Goal: Task Accomplishment & Management: Manage account settings

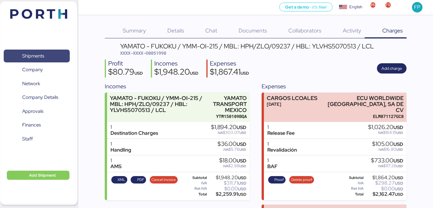
scroll to position [18, 0]
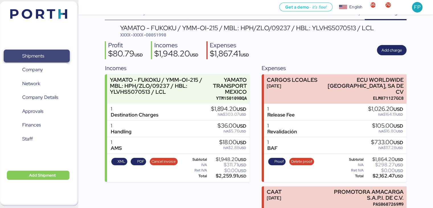
click at [41, 52] on span "Shipments" at bounding box center [33, 56] width 22 height 8
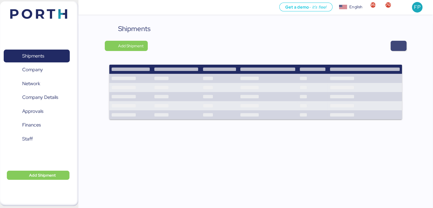
click at [398, 47] on span "button" at bounding box center [398, 46] width 7 height 8
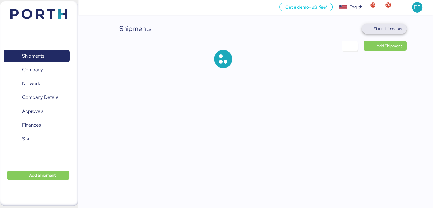
click at [398, 27] on span "Filter shipments" at bounding box center [387, 28] width 28 height 7
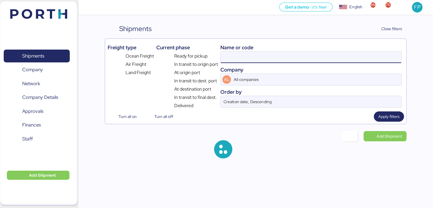
click at [238, 52] on input at bounding box center [311, 57] width 180 height 11
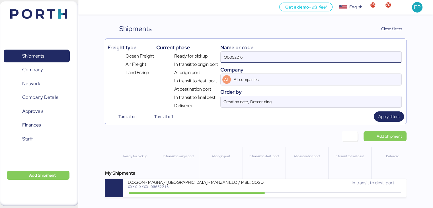
click at [232, 52] on input "O0052216" at bounding box center [311, 57] width 180 height 11
paste input "090"
type input "O0052090"
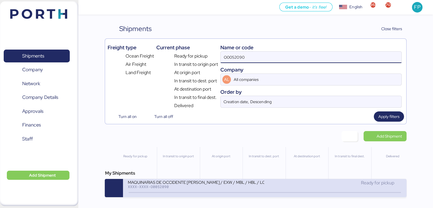
click at [208, 186] on div "XXXX-XXXX-O0052090" at bounding box center [195, 186] width 137 height 4
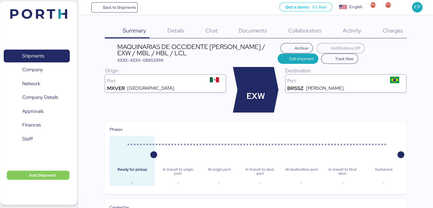
click at [401, 34] on div "Charges 0" at bounding box center [385, 31] width 42 height 15
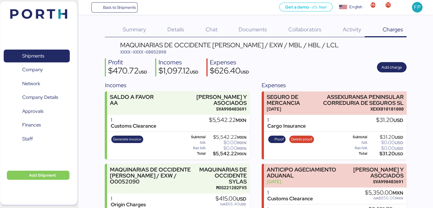
scroll to position [1, 0]
click at [155, 55] on span "XXXX-XXXX-O0052090" at bounding box center [143, 52] width 46 height 6
copy span "O0052090"
click at [159, 50] on span "XXXX-XXXX-O0052090" at bounding box center [143, 52] width 46 height 6
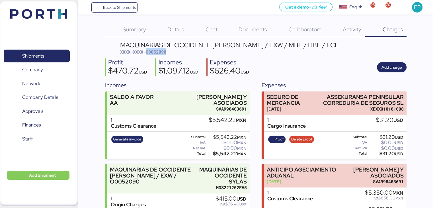
click at [159, 50] on span "XXXX-XXXX-O0052090" at bounding box center [143, 52] width 46 height 6
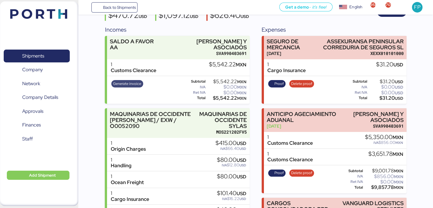
scroll to position [0, 0]
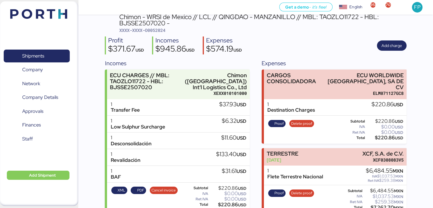
scroll to position [16, 0]
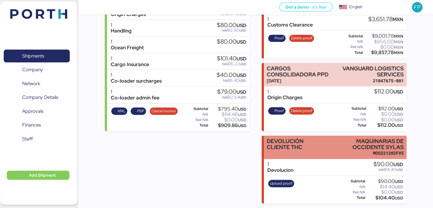
scroll to position [196, 0]
click at [340, 143] on div "MAQUINARIAS DE OCCIDENTE SYLAS" at bounding box center [364, 144] width 77 height 12
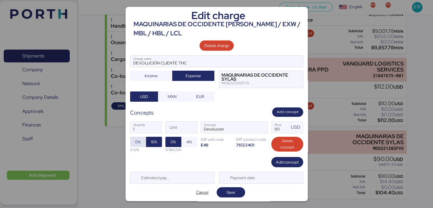
click at [142, 140] on span "0%" at bounding box center [138, 142] width 16 height 10
click at [226, 191] on span "Save" at bounding box center [230, 192] width 9 height 7
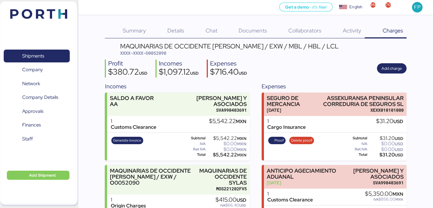
scroll to position [196, 0]
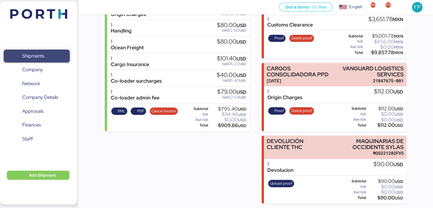
click at [31, 60] on span "Shipments" at bounding box center [36, 56] width 61 height 8
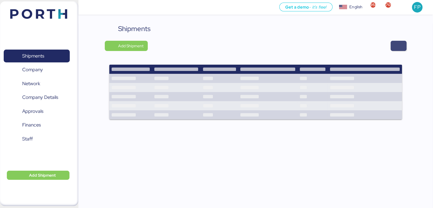
click at [394, 42] on span "button" at bounding box center [398, 46] width 16 height 10
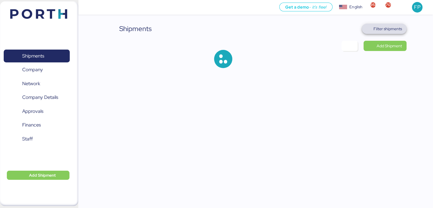
click at [382, 26] on span "Filter shipments" at bounding box center [387, 28] width 28 height 7
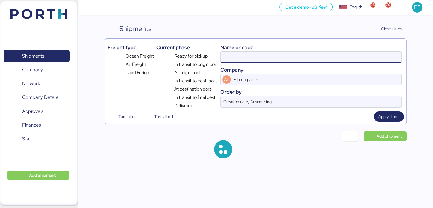
click at [234, 56] on input at bounding box center [311, 57] width 180 height 11
click at [234, 56] on input "O0052090" at bounding box center [311, 57] width 180 height 11
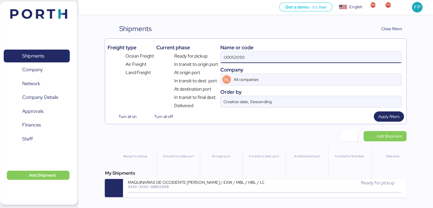
click at [234, 56] on input "O0052090" at bounding box center [311, 57] width 180 height 11
paste input "248"
type input "O0052248"
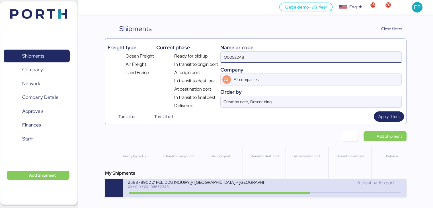
click at [212, 184] on div "258878902 // FCL DDU INQUIRY // [GEOGRAPHIC_DATA] - [GEOGRAPHIC_DATA] // GL - I…" at bounding box center [195, 181] width 137 height 5
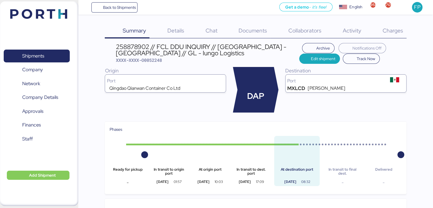
click at [391, 28] on span "Charges" at bounding box center [392, 30] width 20 height 7
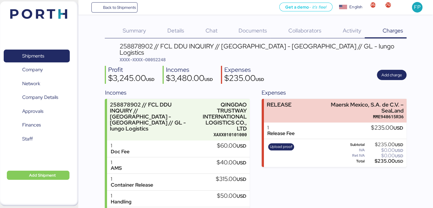
click at [160, 57] on span "XXXX-XXXX-O0052248" at bounding box center [143, 60] width 46 height 6
copy span "O0052248"
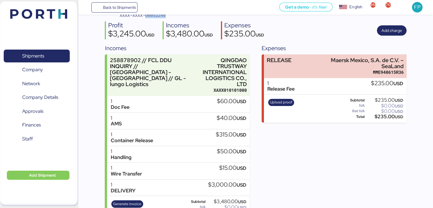
scroll to position [46, 0]
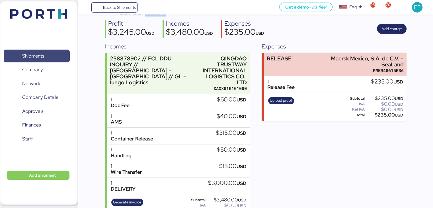
click at [60, 52] on span "Shipments" at bounding box center [36, 56] width 61 height 8
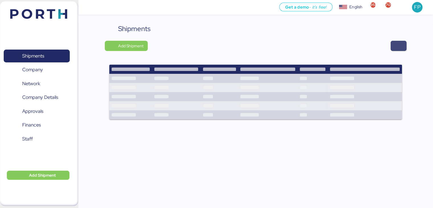
click at [399, 48] on span "button" at bounding box center [398, 46] width 7 height 8
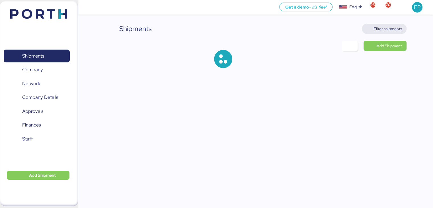
click at [374, 28] on span "Filter shipments" at bounding box center [387, 28] width 28 height 7
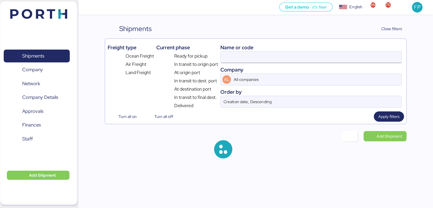
click at [228, 60] on input at bounding box center [311, 57] width 180 height 11
click at [228, 60] on input "O0052248" at bounding box center [311, 57] width 180 height 11
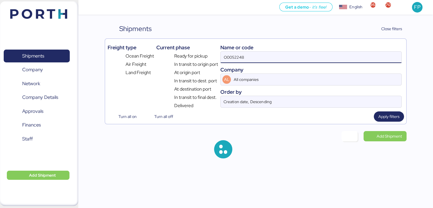
click at [228, 60] on input "O0052248" at bounding box center [311, 57] width 180 height 11
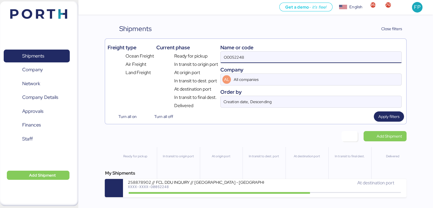
paste input "022"
type input "O0052022"
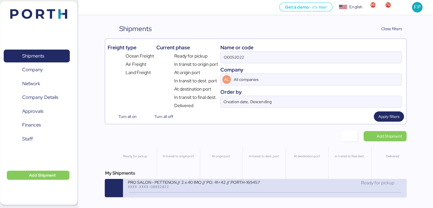
click at [203, 182] on div "PRO SALON - PETTENON // 2 x 40 IMO // PO: 41+42 // PORTH-169457" at bounding box center [195, 181] width 137 height 5
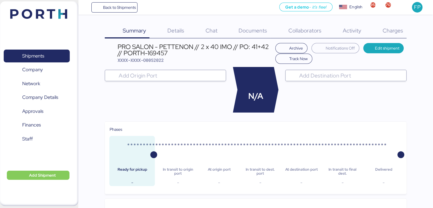
click at [398, 32] on span "Charges" at bounding box center [392, 30] width 20 height 7
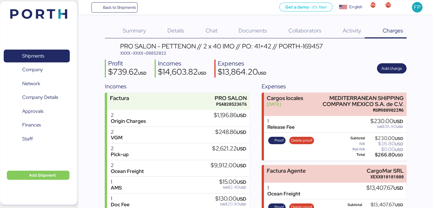
click at [160, 55] on span "XXXX-XXXX-O0052022" at bounding box center [143, 53] width 46 height 6
copy span "O0052022"
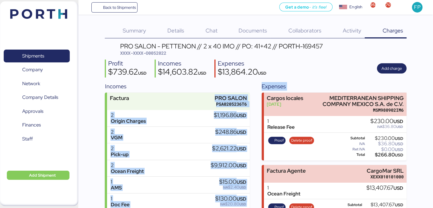
drag, startPoint x: 213, startPoint y: 98, endPoint x: 259, endPoint y: 95, distance: 46.2
copy div "PRO SALON PSA0205236T6 2 Origin Charges $1,196.86 USD 2 VGM $248.86 USD 2 Pick-…"
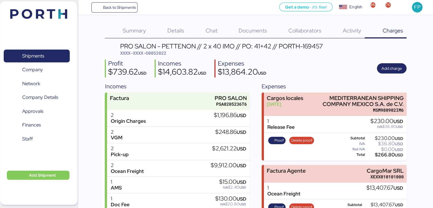
click at [243, 85] on div "Incomes" at bounding box center [177, 86] width 145 height 9
drag, startPoint x: 214, startPoint y: 96, endPoint x: 254, endPoint y: 96, distance: 40.7
copy div "PRO SALON"
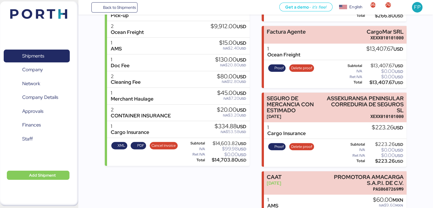
scroll to position [142, 0]
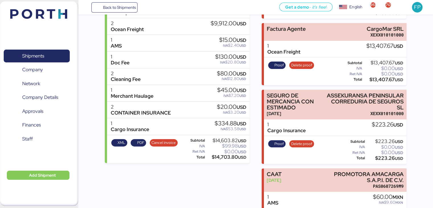
click at [221, 156] on div "$14,703.80 USD" at bounding box center [226, 157] width 40 height 4
copy div "14,703.80"
click at [138, 140] on span "PDF" at bounding box center [140, 142] width 7 height 6
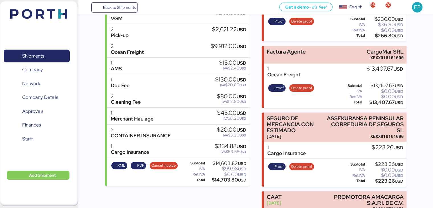
scroll to position [149, 0]
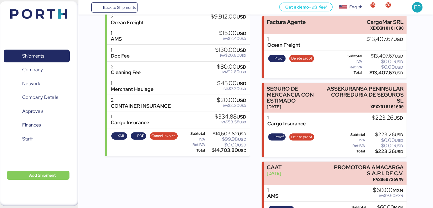
click at [208, 82] on div "1 Merchant Haulage $45.00 USD IVA $7.20 USD" at bounding box center [178, 86] width 142 height 17
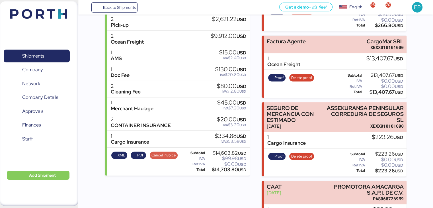
click at [169, 151] on span "Cancel invoice" at bounding box center [164, 154] width 28 height 7
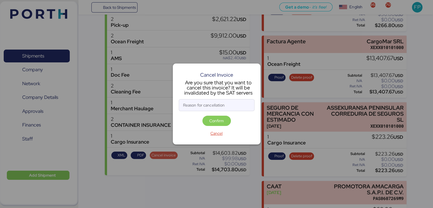
scroll to position [0, 0]
click at [217, 98] on div "Cancel Invoice Are you sure that you want to cancel this invoice? It will be in…" at bounding box center [217, 103] width 88 height 81
click at [217, 102] on input "Reason for cancellation" at bounding box center [216, 104] width 75 height 11
type input "monto incorrecto"
click at [224, 122] on span "Confirm" at bounding box center [216, 121] width 19 height 8
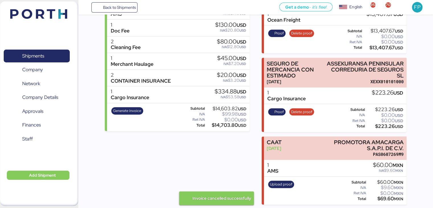
scroll to position [149, 0]
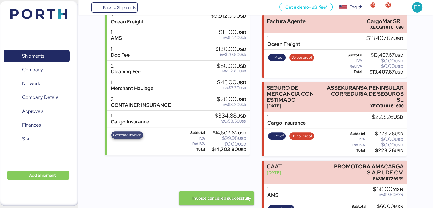
click at [135, 134] on span "Generate invoice" at bounding box center [127, 135] width 28 height 6
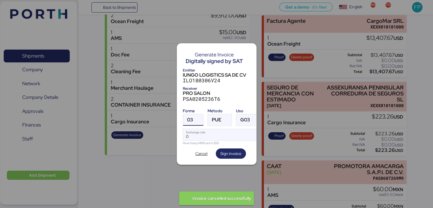
click at [192, 117] on span "03" at bounding box center [190, 119] width 6 height 5
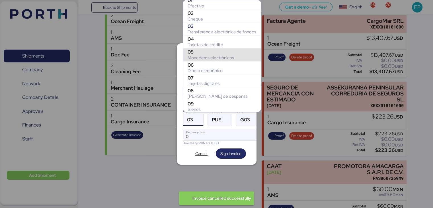
scroll to position [96, 0]
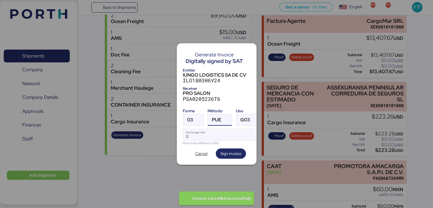
click at [220, 119] on span "PUE" at bounding box center [217, 119] width 10 height 5
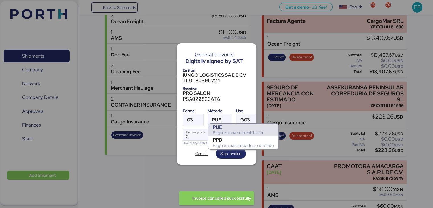
click at [219, 129] on div "PUE" at bounding box center [243, 127] width 61 height 6
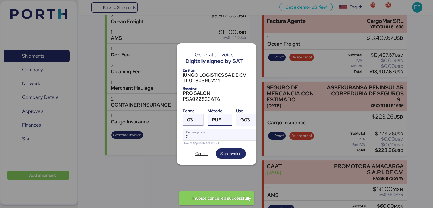
click at [187, 117] on span "03" at bounding box center [190, 119] width 6 height 5
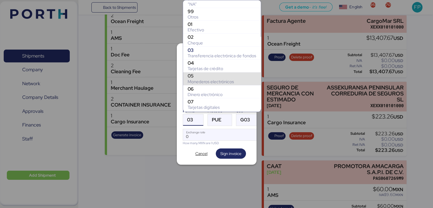
scroll to position [59, 0]
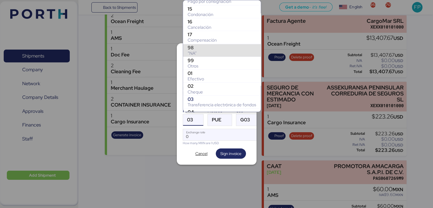
click at [199, 61] on div "99" at bounding box center [222, 60] width 69 height 6
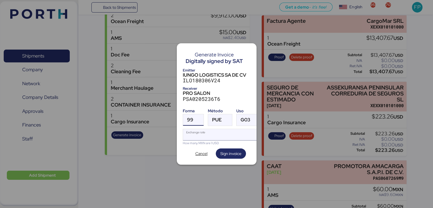
click at [201, 131] on input "Exchange rate" at bounding box center [222, 134] width 78 height 11
type input "0"
paste input "18.4252"
type input "18.4252"
click at [234, 152] on span "Sign invoice" at bounding box center [230, 153] width 21 height 7
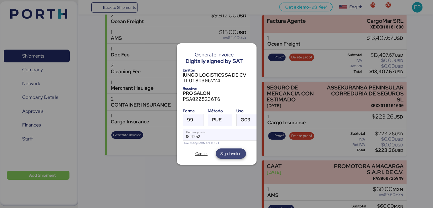
click at [234, 152] on span "Sign invoice" at bounding box center [230, 153] width 21 height 7
click at [247, 117] on span "G03" at bounding box center [245, 119] width 10 height 5
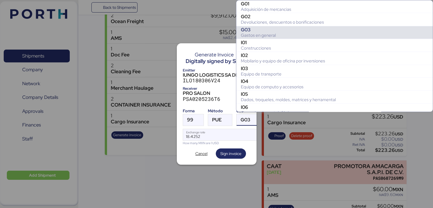
scroll to position [25, 0]
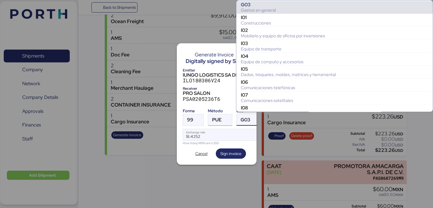
click at [213, 120] on span "PUE" at bounding box center [217, 119] width 10 height 5
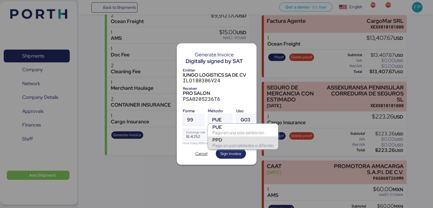
click at [222, 141] on div "PPD" at bounding box center [242, 140] width 61 height 6
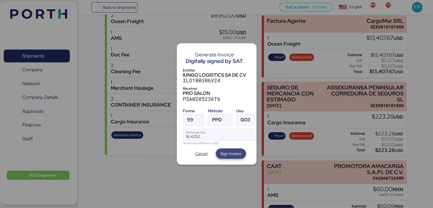
click at [230, 151] on span "Sign invoice" at bounding box center [230, 153] width 21 height 7
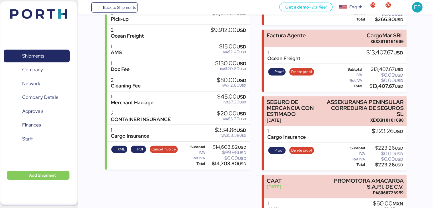
scroll to position [0, 0]
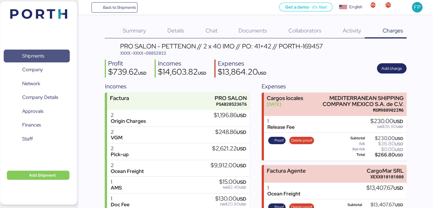
click at [50, 58] on span "Shipments" at bounding box center [36, 56] width 61 height 8
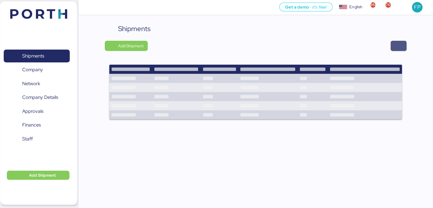
click at [392, 49] on span "button" at bounding box center [398, 46] width 16 height 10
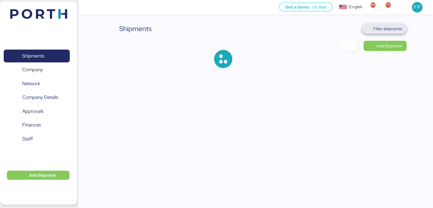
click at [388, 31] on span "Filter shipments" at bounding box center [387, 28] width 28 height 7
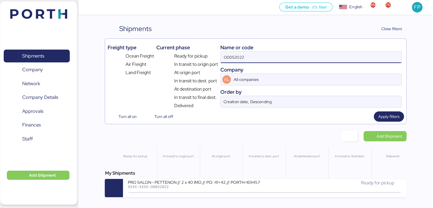
click at [232, 59] on input "O0052022" at bounding box center [311, 57] width 180 height 11
paste input "0763"
type input "O0050763"
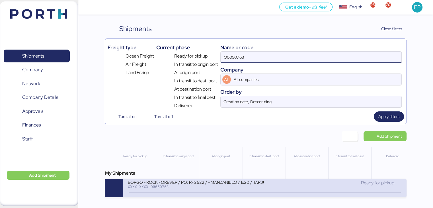
click at [205, 184] on div "BORGO - ROCK FOREVER / PO: RF2622 / - MANZANILLO / 1x20 / TARJUN" at bounding box center [195, 181] width 137 height 5
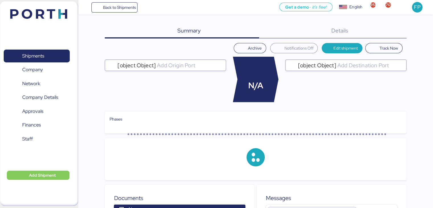
click at [384, 36] on div "Details 0" at bounding box center [332, 31] width 147 height 15
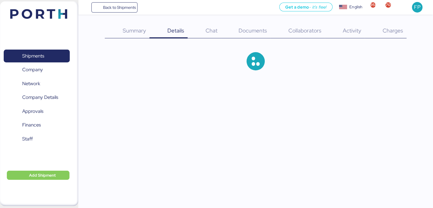
click at [394, 36] on div "Charges 0" at bounding box center [385, 31] width 42 height 15
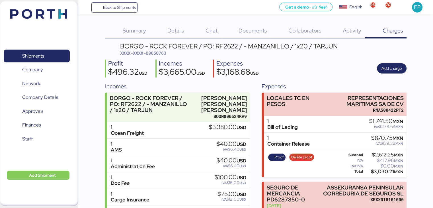
click at [161, 52] on span "XXXX-XXXX-O0050763" at bounding box center [143, 53] width 46 height 6
copy span "O0050763"
click at [36, 52] on span "Shipments" at bounding box center [33, 56] width 22 height 8
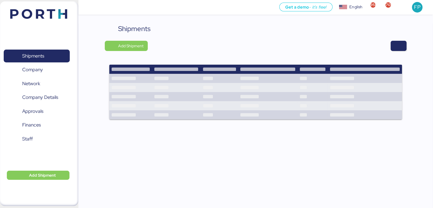
click at [405, 51] on div "Shipments Add Shipment" at bounding box center [255, 75] width 301 height 103
click at [403, 49] on span "button" at bounding box center [398, 46] width 16 height 10
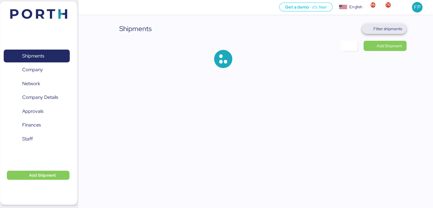
click at [386, 30] on span "Filter shipments" at bounding box center [387, 28] width 28 height 7
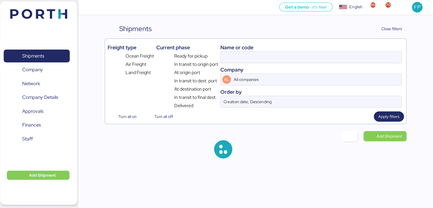
click at [241, 48] on div "Name or code" at bounding box center [310, 48] width 181 height 8
click at [235, 59] on input at bounding box center [311, 57] width 180 height 11
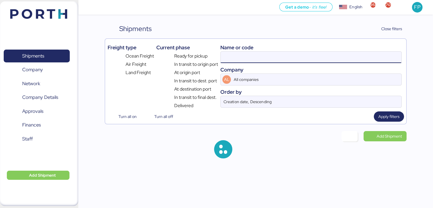
click at [235, 59] on input at bounding box center [311, 57] width 180 height 11
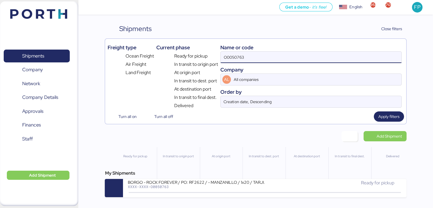
click at [235, 59] on input "O0050763" at bounding box center [311, 57] width 180 height 11
paste input "A0052223"
type input "A0052223"
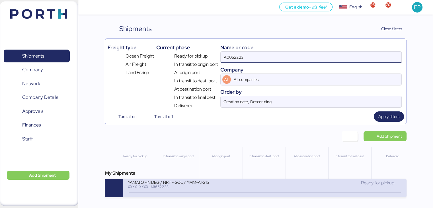
click at [178, 186] on div "XXXX-XXXX-A0052223" at bounding box center [195, 186] width 137 height 4
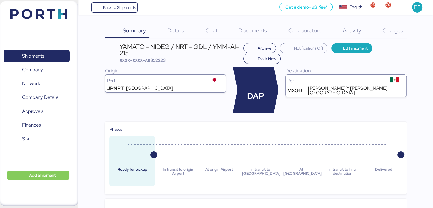
click at [398, 34] on span "Charges" at bounding box center [392, 30] width 20 height 7
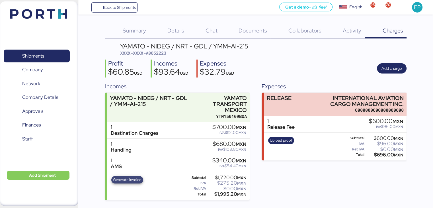
click at [132, 181] on span "Generate invoice" at bounding box center [127, 179] width 28 height 6
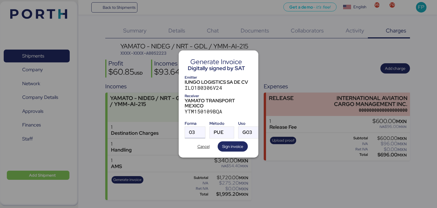
click at [193, 127] on div "03" at bounding box center [192, 132] width 6 height 11
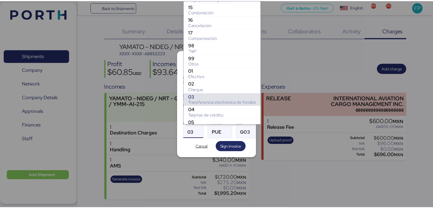
scroll to position [61, 0]
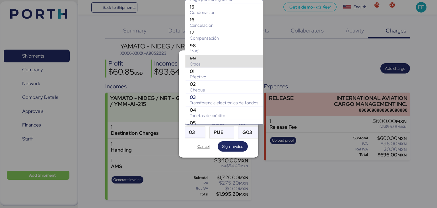
click at [200, 58] on div "99" at bounding box center [224, 58] width 69 height 6
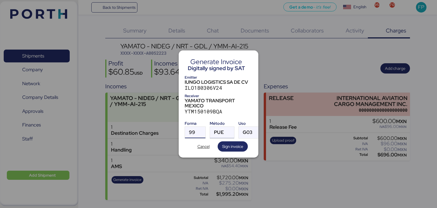
click at [227, 130] on div at bounding box center [229, 132] width 10 height 11
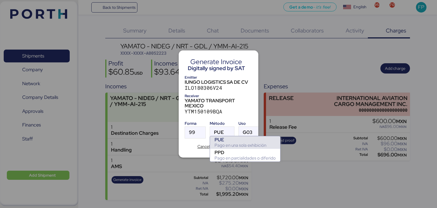
click at [232, 148] on div "Pago en una sola exhibición" at bounding box center [245, 145] width 61 height 6
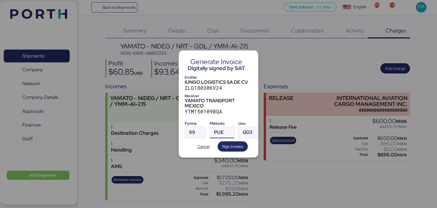
click at [217, 130] on span "PUE" at bounding box center [219, 132] width 10 height 5
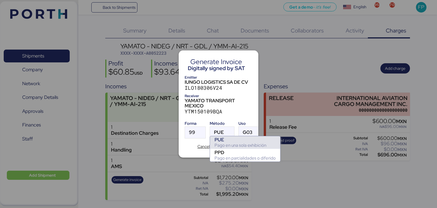
click at [221, 149] on div "PPD Pago en parcialidades o diferido" at bounding box center [245, 155] width 70 height 13
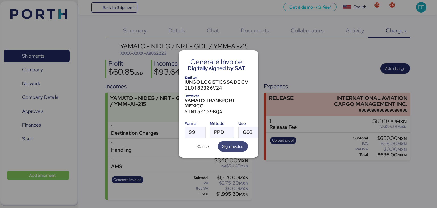
click at [237, 144] on span "Sign invoice" at bounding box center [232, 146] width 21 height 7
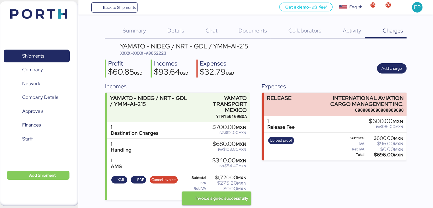
click at [157, 53] on span "XXXX-XXXX-A0052223" at bounding box center [143, 53] width 46 height 6
copy span "A0052223"
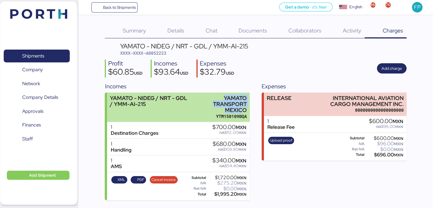
drag, startPoint x: 223, startPoint y: 96, endPoint x: 244, endPoint y: 108, distance: 24.3
click at [244, 108] on div "YAMATO TRANSPORT MEXICO" at bounding box center [218, 104] width 55 height 18
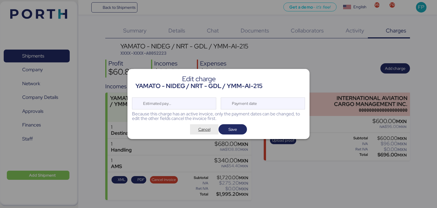
click at [198, 129] on span "Cancel" at bounding box center [204, 129] width 12 height 7
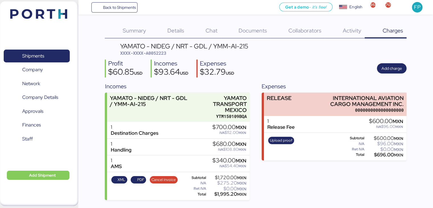
click at [225, 195] on div "$1,995.20 MXN" at bounding box center [226, 194] width 39 height 4
copy div "1,995.20"
drag, startPoint x: 256, startPoint y: 43, endPoint x: 212, endPoint y: 41, distance: 43.6
click at [212, 41] on div "Summary 0 Details 0 Chat 0 Documents 0 Collaborators 0 Activity 0 Charges 0 YAM…" at bounding box center [255, 112] width 301 height 176
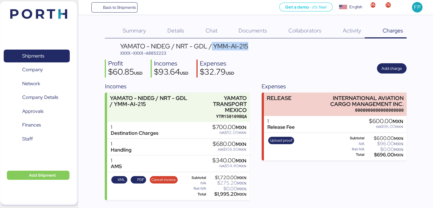
copy div "YMM-AI-215"
click at [160, 55] on span "XXXX-XXXX-A0052223" at bounding box center [143, 53] width 46 height 6
copy span "A0052223"
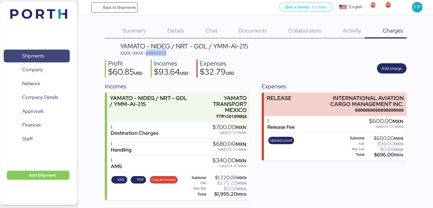
click at [35, 60] on span "Shipments" at bounding box center [36, 56] width 61 height 8
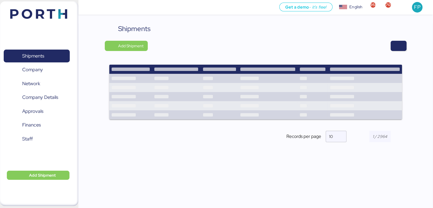
click at [396, 52] on div "Shipments Add Shipment Shipment Name GLORY Ready for pickup At destination port…" at bounding box center [255, 88] width 301 height 128
click at [397, 50] on span "button" at bounding box center [398, 46] width 16 height 10
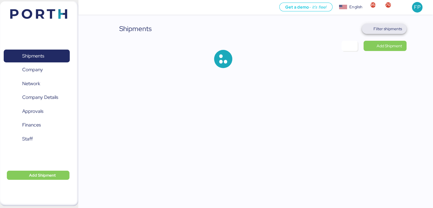
click at [394, 30] on span "Filter shipments" at bounding box center [387, 28] width 28 height 7
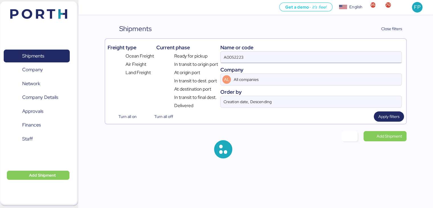
click at [229, 61] on input "A0052223" at bounding box center [311, 57] width 180 height 11
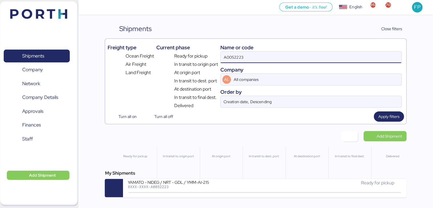
click at [229, 61] on input "A0052223" at bounding box center [311, 57] width 180 height 11
paste input "O0052248"
type input "O0052248"
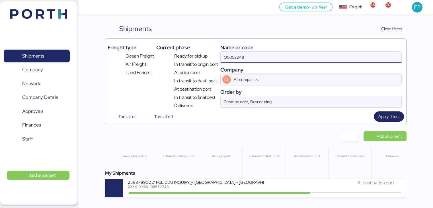
click at [197, 176] on div "My Shipments" at bounding box center [255, 173] width 301 height 7
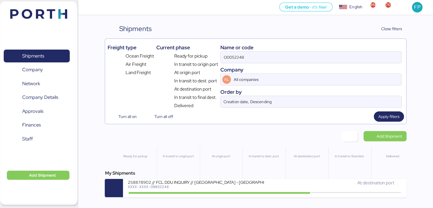
click at [197, 176] on div "My Shipments" at bounding box center [255, 173] width 301 height 7
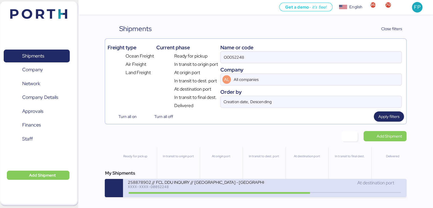
click at [206, 184] on div "258878902 // FCL DDU INQUIRY // [GEOGRAPHIC_DATA] - [GEOGRAPHIC_DATA] // GL - I…" at bounding box center [195, 181] width 137 height 5
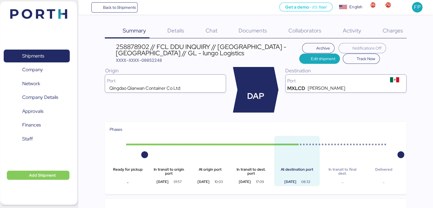
click at [396, 34] on div "Charges 0" at bounding box center [385, 31] width 42 height 15
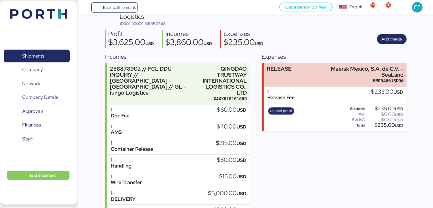
scroll to position [35, 0]
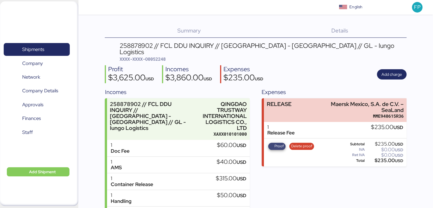
click at [276, 143] on span "Proof" at bounding box center [278, 146] width 9 height 6
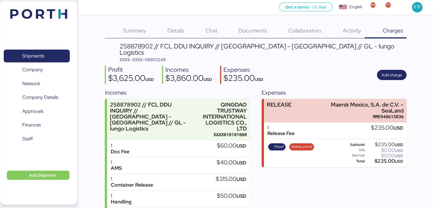
click at [217, 50] on div "258878902 // FCL DDU INQUIRY // CHINA - MEXICO // GL - Iungo Logistics" at bounding box center [263, 49] width 287 height 13
click at [160, 57] on span "XXXX-XXXX-O0052248" at bounding box center [143, 60] width 46 height 6
copy span "O0052248"
drag, startPoint x: 330, startPoint y: 94, endPoint x: 414, endPoint y: 94, distance: 84.8
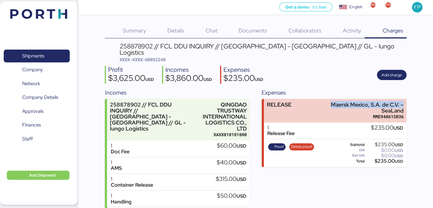
click at [414, 94] on div "Summary 0 Details 0 Chat 0 Documents 0 Collaborators 0 Activity 0 Charges 0 258…" at bounding box center [216, 142] width 433 height 285
copy div "Maersk Mexico, S.A. de C.V. –"
click at [384, 159] on div "$235.00 USD" at bounding box center [384, 161] width 37 height 4
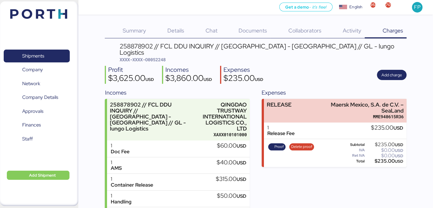
copy div "235.00"
click at [275, 143] on span "Proof" at bounding box center [278, 146] width 9 height 6
click at [276, 143] on span "Proof" at bounding box center [277, 146] width 18 height 7
click at [51, 53] on span "Shipments" at bounding box center [36, 56] width 61 height 8
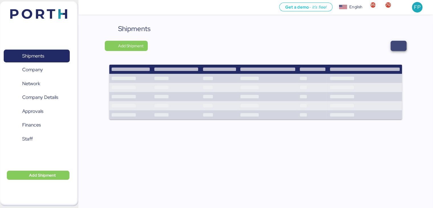
click at [397, 47] on span "button" at bounding box center [398, 46] width 7 height 8
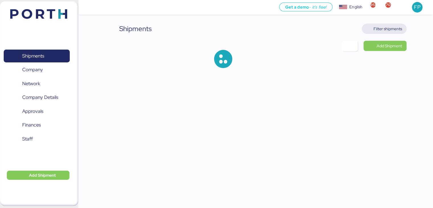
click at [384, 31] on span "Filter shipments" at bounding box center [387, 28] width 28 height 7
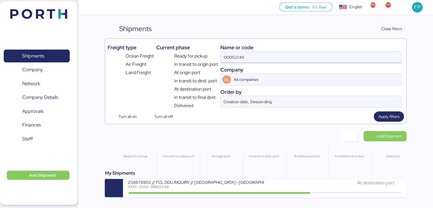
click at [241, 58] on input "O0052248" at bounding box center [311, 57] width 180 height 11
paste input "073"
type input "O0052073"
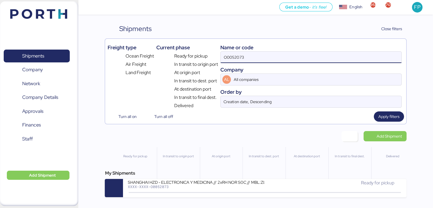
click at [241, 58] on input "O0052073" at bounding box center [311, 57] width 180 height 11
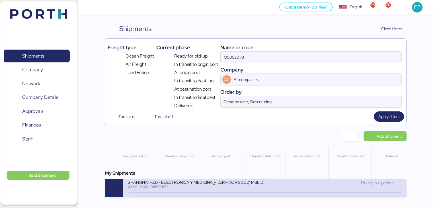
click at [195, 195] on div "SHANGHAI HZD - ELECTRONICA Y MEDICINA // 2xRH NOR S0C // MBL:ZLOSB25000051 XXXX…" at bounding box center [264, 188] width 283 height 18
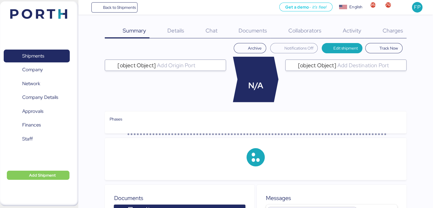
click at [389, 34] on div "Charges 0" at bounding box center [385, 31] width 42 height 15
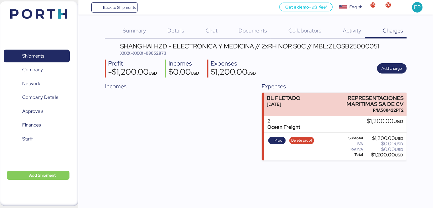
click at [157, 55] on span "XXXX-XXXX-O0052073" at bounding box center [143, 53] width 46 height 6
copy span "O0052073"
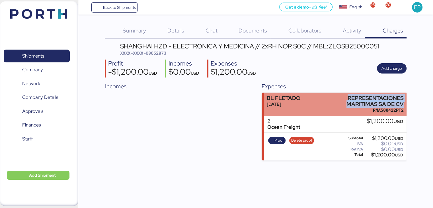
copy div "REPRESENTACIONES MARITIMAS SA DE CV"
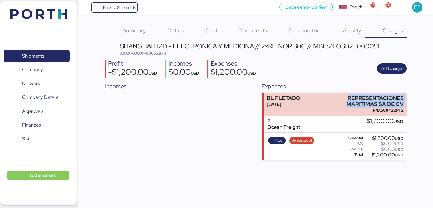
drag, startPoint x: 349, startPoint y: 95, endPoint x: 417, endPoint y: 102, distance: 68.3
click at [417, 102] on div "Summary 0 Details 0 Chat 0 Documents 0 Collaborators 0 Activity 0 Charges 0 SHA…" at bounding box center [216, 80] width 433 height 160
click at [379, 154] on div "$1,200.00 USD" at bounding box center [383, 155] width 39 height 4
copy div "1,200.00"
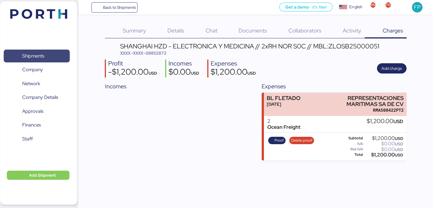
click at [54, 58] on span "Shipments" at bounding box center [36, 56] width 61 height 8
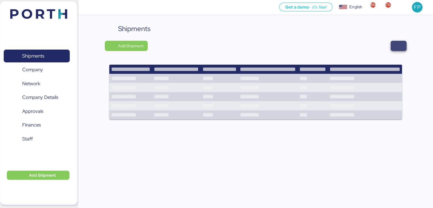
click at [397, 45] on span "button" at bounding box center [398, 46] width 7 height 8
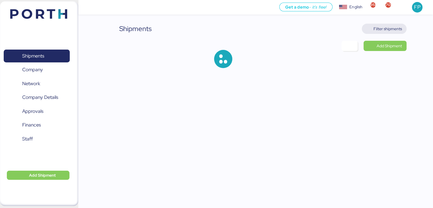
click at [381, 29] on span "Filter shipments" at bounding box center [387, 28] width 28 height 7
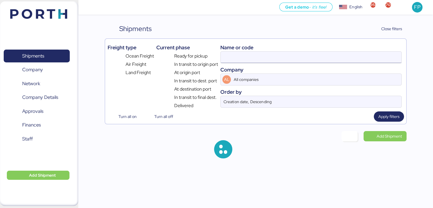
click at [228, 59] on input at bounding box center [311, 57] width 180 height 11
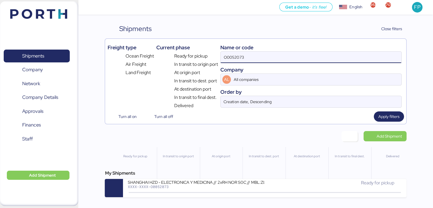
click at [228, 59] on input "O0052073" at bounding box center [311, 57] width 180 height 11
paste input "A0052241"
type input "A0052241"
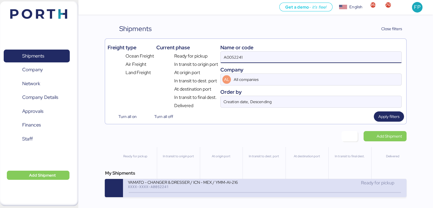
click at [194, 186] on div "XXXX-XXXX-A0052241" at bounding box center [195, 186] width 137 height 4
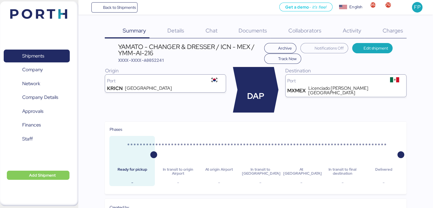
click at [399, 29] on span "Charges" at bounding box center [392, 30] width 20 height 7
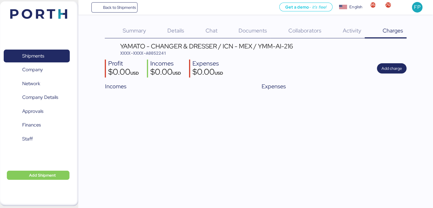
click at [160, 53] on span "XXXX-XXXX-A0052241" at bounding box center [143, 53] width 46 height 6
copy span "A0052241"
click at [49, 53] on span "Shipments" at bounding box center [36, 56] width 61 height 8
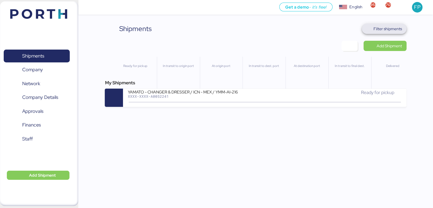
click at [390, 31] on span "Filter shipments" at bounding box center [387, 28] width 28 height 7
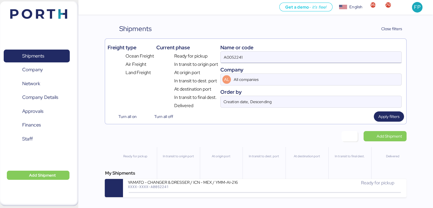
click at [228, 52] on input "A0052241" at bounding box center [311, 57] width 180 height 11
paste input "O0052073"
type input "O0052073"
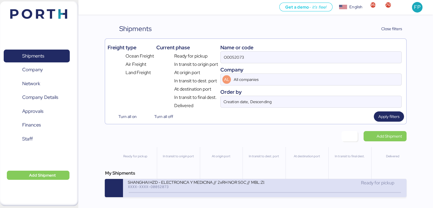
click at [199, 184] on div "SHANGHAI HZD - ELECTRONICA Y MEDICINA // 2xRH NOR S0C // MBL:ZLOSB25000051" at bounding box center [195, 181] width 137 height 5
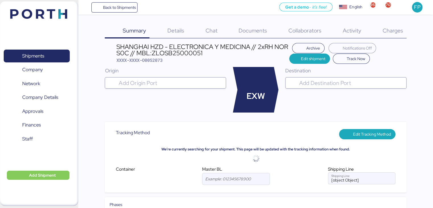
click at [390, 28] on span "Charges" at bounding box center [392, 30] width 20 height 7
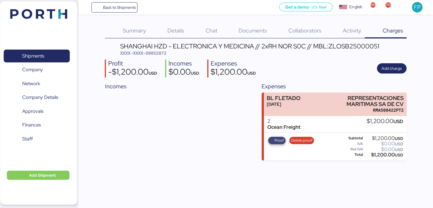
click at [280, 141] on span "Proof" at bounding box center [278, 140] width 9 height 6
click at [356, 47] on div "SHANGHAI HZD - ELECTRONICA Y MEDICINA // 2xRH NOR S0C // MBL:ZLOSB25000051" at bounding box center [249, 46] width 259 height 6
copy div "ZLOSB25000051"
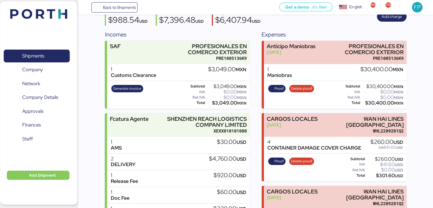
scroll to position [41, 0]
